Goal: Check status: Check status

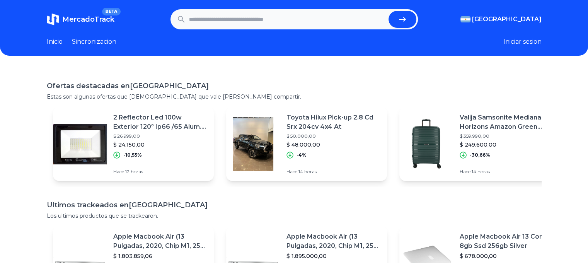
click at [82, 19] on span "MercadoTrack" at bounding box center [88, 19] width 52 height 9
click at [242, 20] on input "text" at bounding box center [287, 19] width 196 height 17
type input "********"
click at [388, 11] on button "submit" at bounding box center [402, 19] width 28 height 17
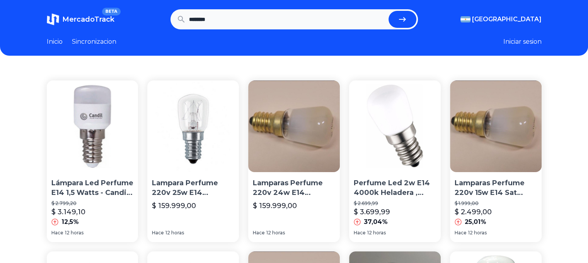
click at [77, 20] on span "MercadoTrack" at bounding box center [88, 19] width 52 height 9
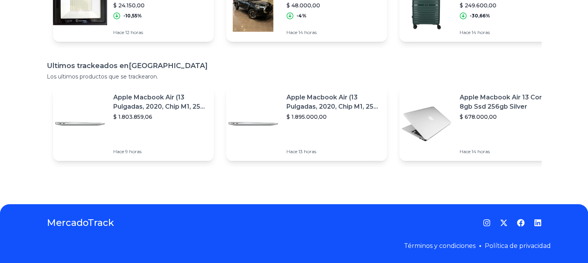
scroll to position [145, 0]
click at [501, 93] on p "Apple Macbook Air 13 Core I5 8gb Ssd 256gb Silver" at bounding box center [507, 102] width 94 height 19
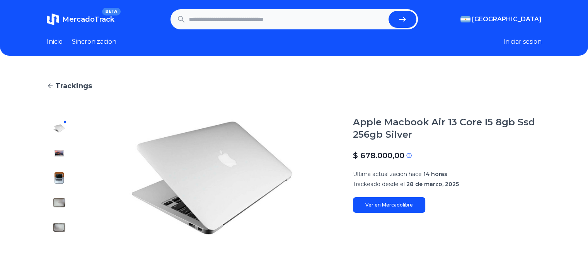
drag, startPoint x: 510, startPoint y: 0, endPoint x: 176, endPoint y: 47, distance: 336.8
click at [176, 47] on header "MercadoTrack BETA [GEOGRAPHIC_DATA] [GEOGRAPHIC_DATA] [GEOGRAPHIC_DATA] [GEOGRA…" at bounding box center [294, 28] width 588 height 56
